Goal: Information Seeking & Learning: Find contact information

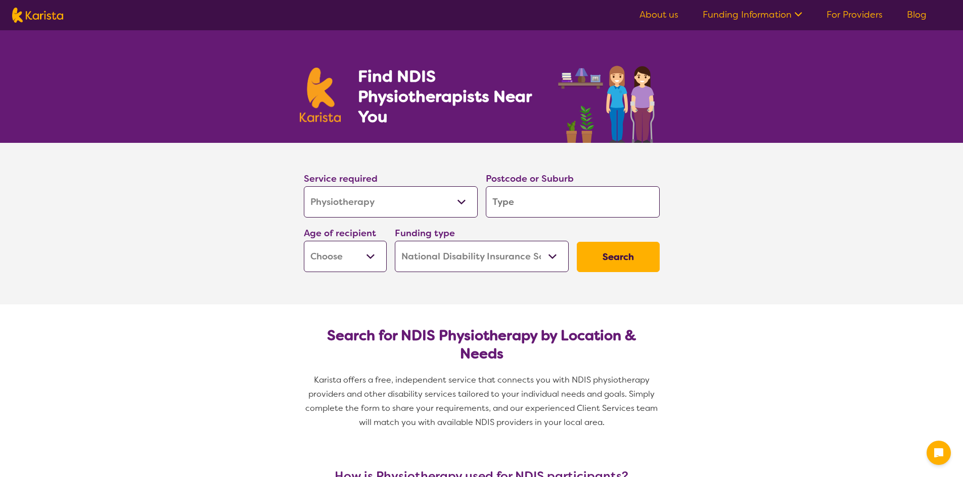
select select "Physiotherapy"
select select "NDIS"
select select "Physiotherapy"
select select "NDIS"
click at [566, 216] on input "search" at bounding box center [573, 201] width 174 height 31
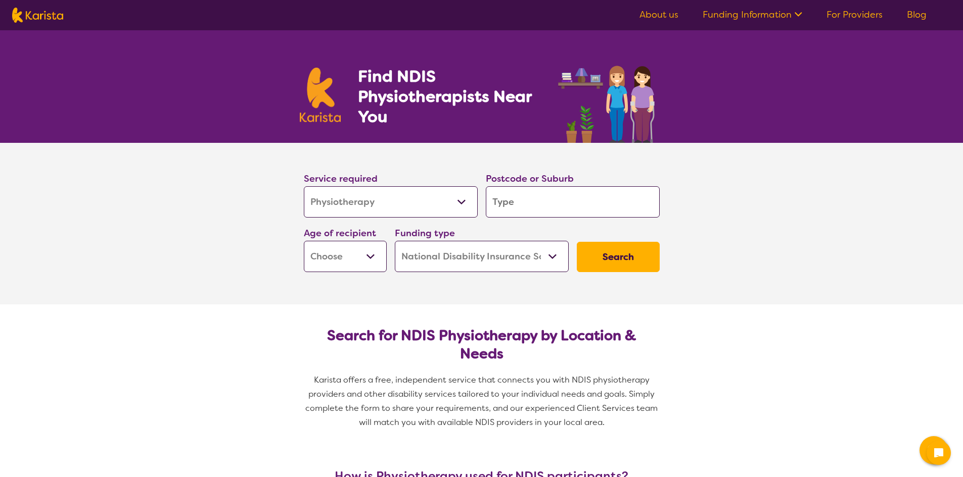
type input "4212"
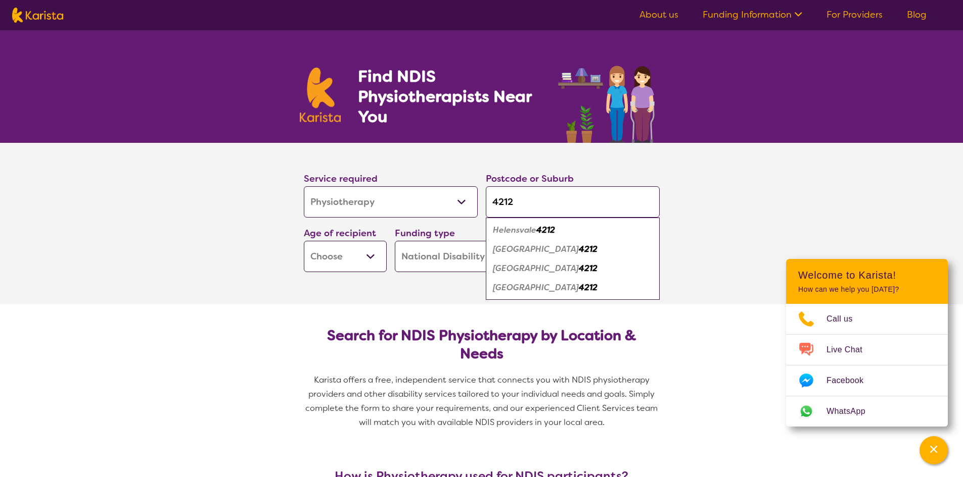
click at [356, 251] on select "Early Childhood - 0 to 9 Child - 10 to 11 Adolescent - 12 to 17 Adult - 18 to 6…" at bounding box center [345, 256] width 83 height 31
select select "AD"
click at [304, 241] on select "Early Childhood - 0 to 9 Child - 10 to 11 Adolescent - 12 to 17 Adult - 18 to 6…" at bounding box center [345, 256] width 83 height 31
select select "AD"
click at [619, 255] on button "Search" at bounding box center [618, 257] width 83 height 30
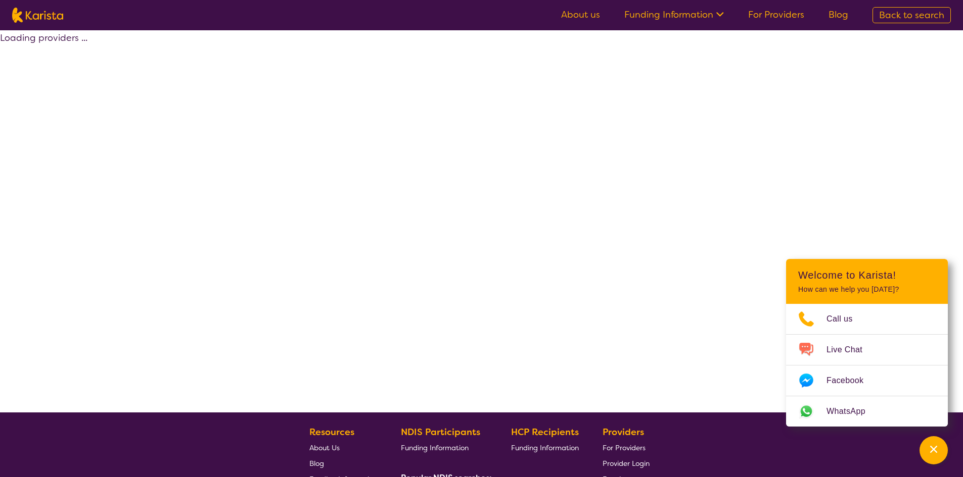
select select "by_score"
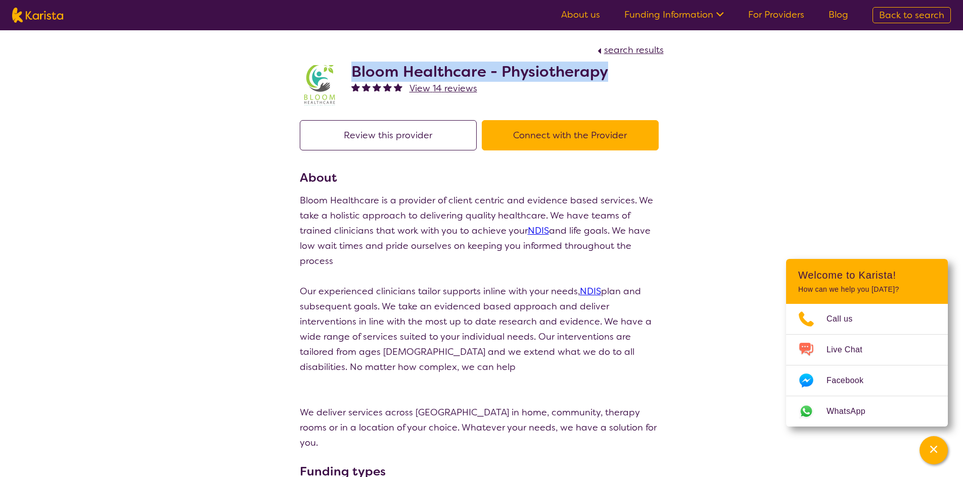
drag, startPoint x: 346, startPoint y: 74, endPoint x: 612, endPoint y: 77, distance: 265.8
click at [614, 78] on div "Bloom Healthcare - Physiotherapy View 14 reviews" at bounding box center [482, 83] width 364 height 51
copy h2 "Bloom Healthcare - Physiotherapy"
